Goal: Information Seeking & Learning: Learn about a topic

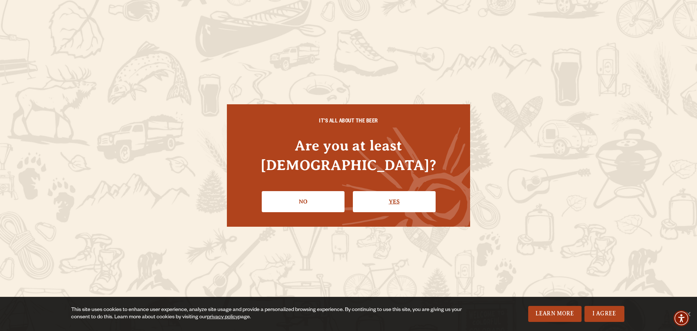
click at [396, 201] on link "Yes" at bounding box center [394, 201] width 83 height 21
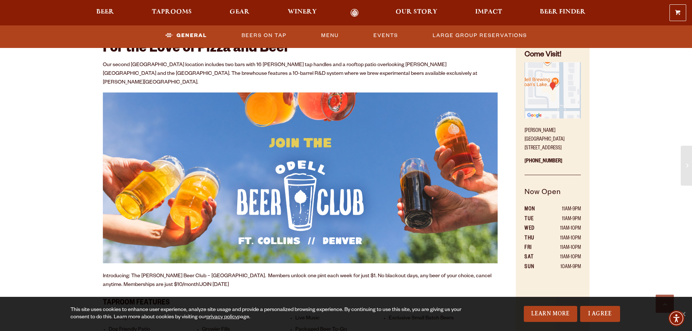
scroll to position [363, 0]
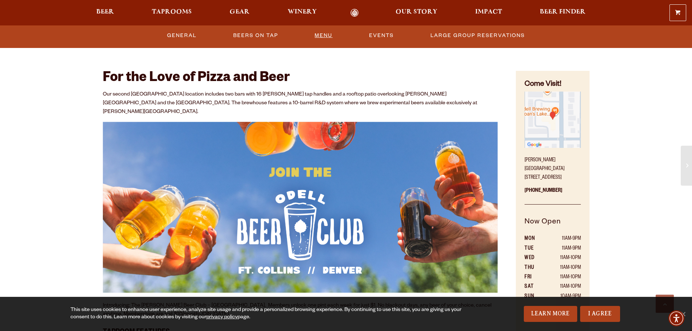
click at [329, 37] on link "Menu" at bounding box center [324, 35] width 24 height 17
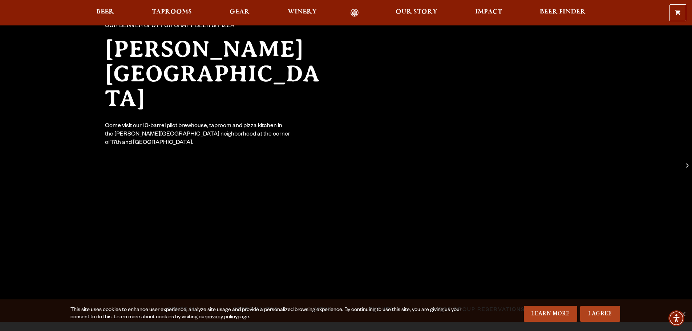
scroll to position [36, 0]
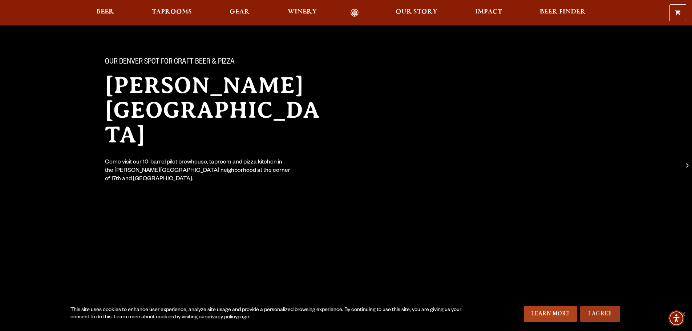
click at [593, 308] on link "I Agree" at bounding box center [600, 314] width 40 height 16
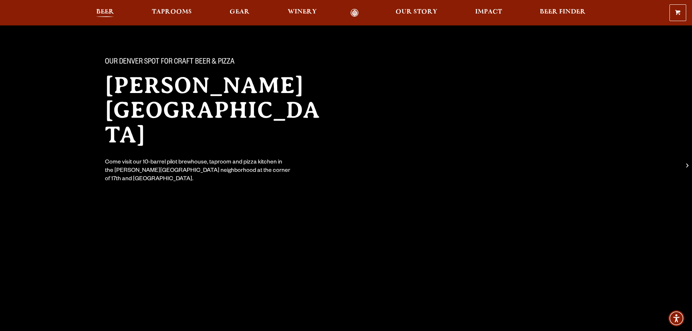
click at [107, 12] on span "Beer" at bounding box center [105, 12] width 18 height 6
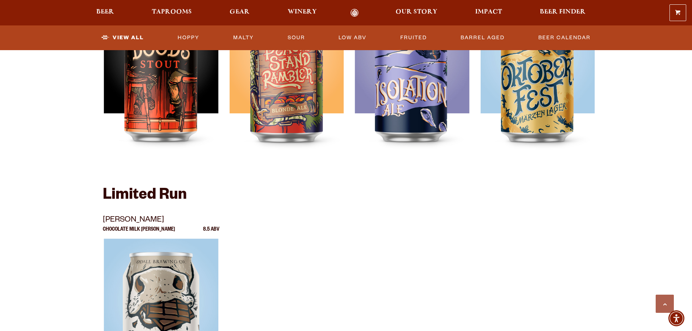
scroll to position [1126, 0]
